Goal: Find specific page/section: Find specific page/section

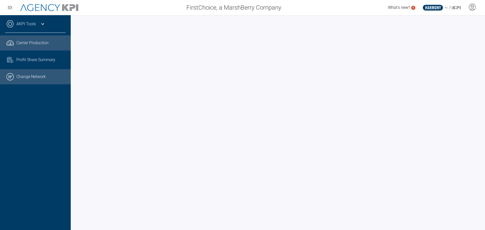
click at [32, 75] on link ".cls-1{fill:none;stroke:#000;stroke-linecap:round;stroke-linejoin:round;stroke-…" at bounding box center [35, 76] width 71 height 15
click at [40, 81] on link ".cls-1{fill:none;stroke:#000;stroke-linecap:round;stroke-linejoin:round;stroke-…" at bounding box center [35, 76] width 71 height 15
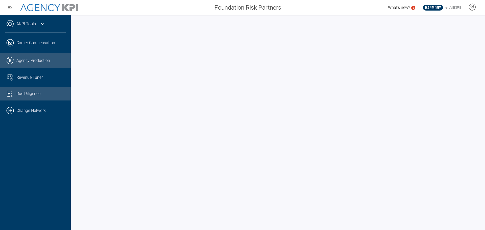
click at [29, 61] on span "Agency Production" at bounding box center [33, 61] width 34 height 6
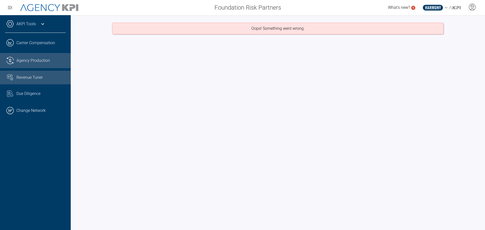
click at [27, 77] on span "Revenue Tuner" at bounding box center [29, 78] width 26 height 6
